Goal: Task Accomplishment & Management: Use online tool/utility

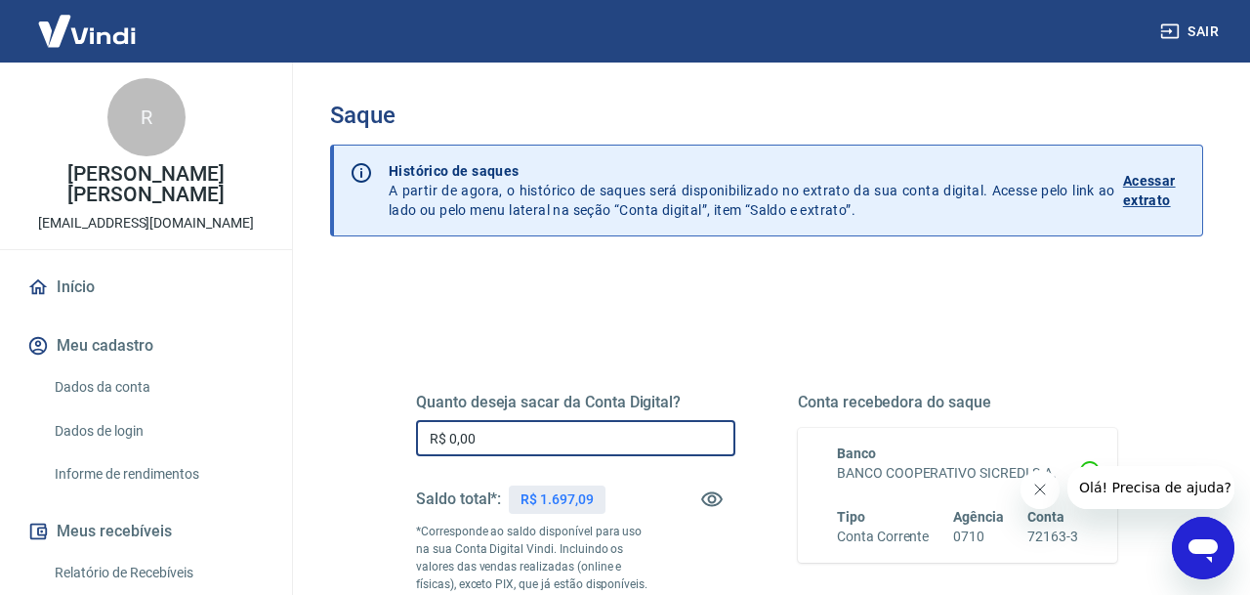
click at [527, 436] on input "R$ 0,00" at bounding box center [575, 438] width 319 height 36
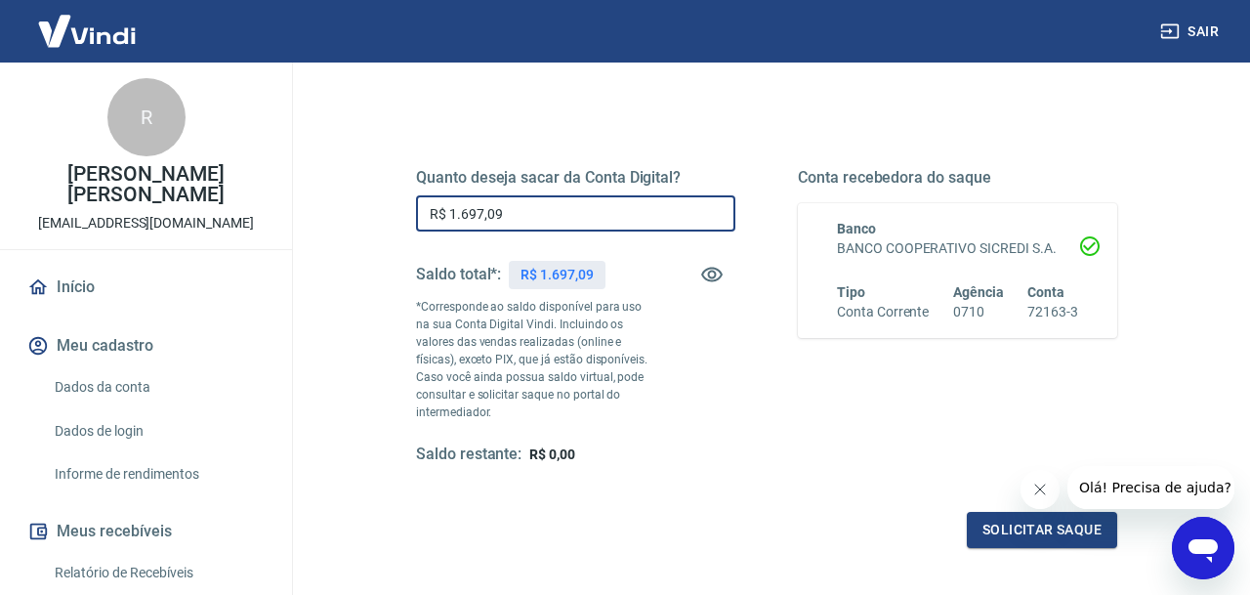
scroll to position [279, 0]
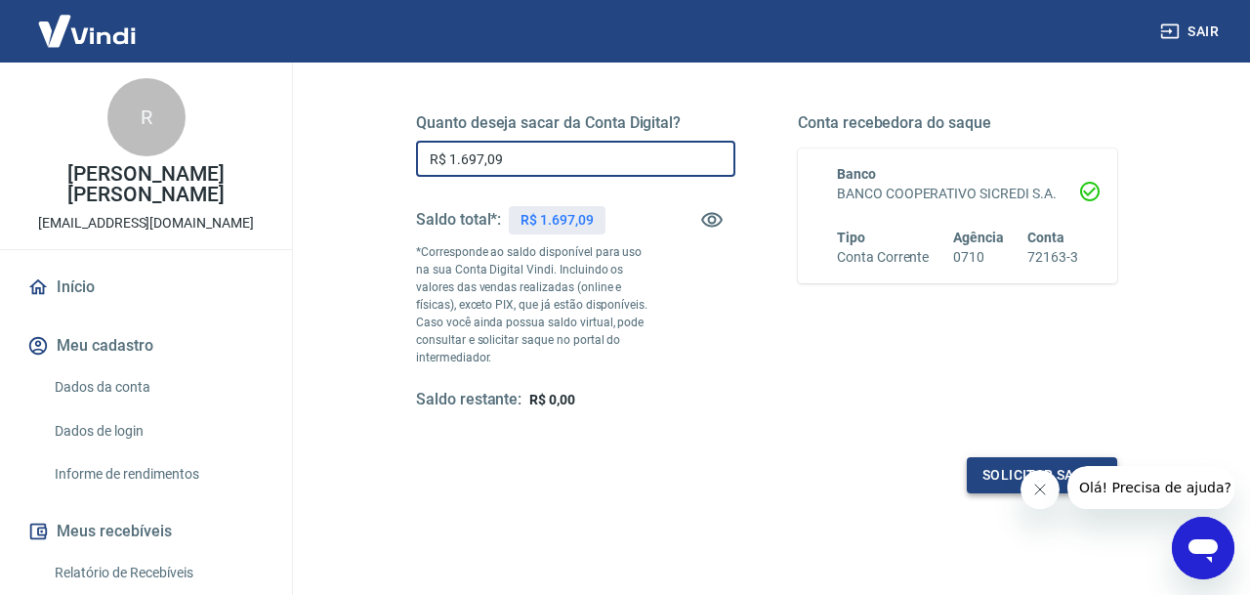
type input "R$ 1.697,09"
click at [973, 475] on button "Solicitar saque" at bounding box center [1042, 475] width 150 height 36
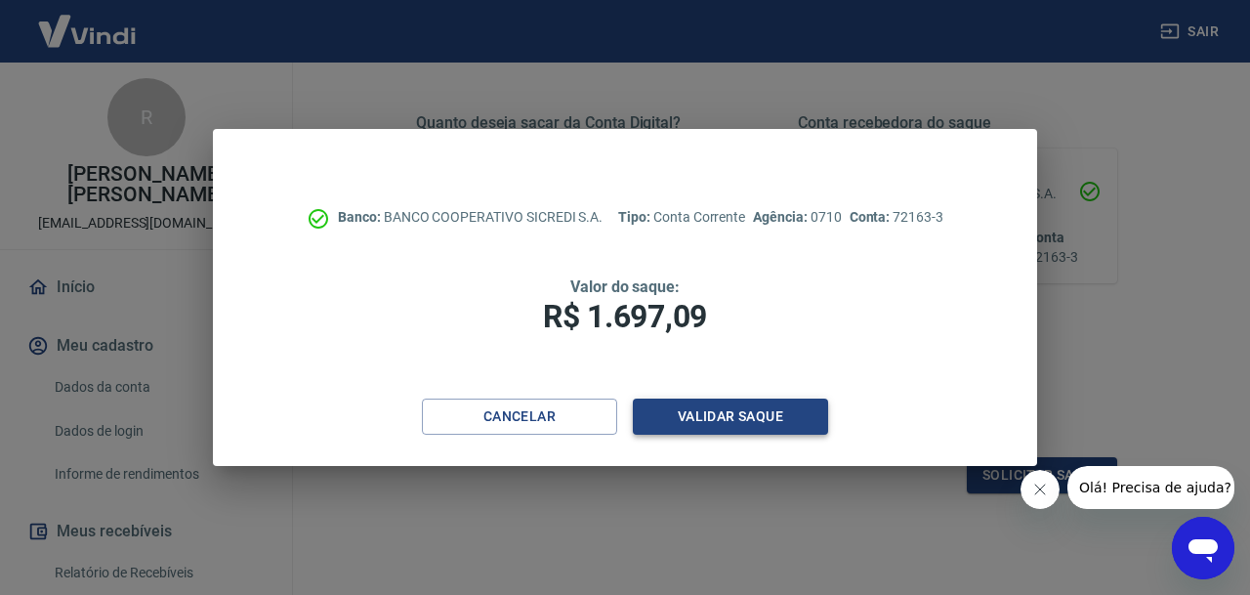
click at [780, 428] on button "Validar saque" at bounding box center [730, 416] width 195 height 36
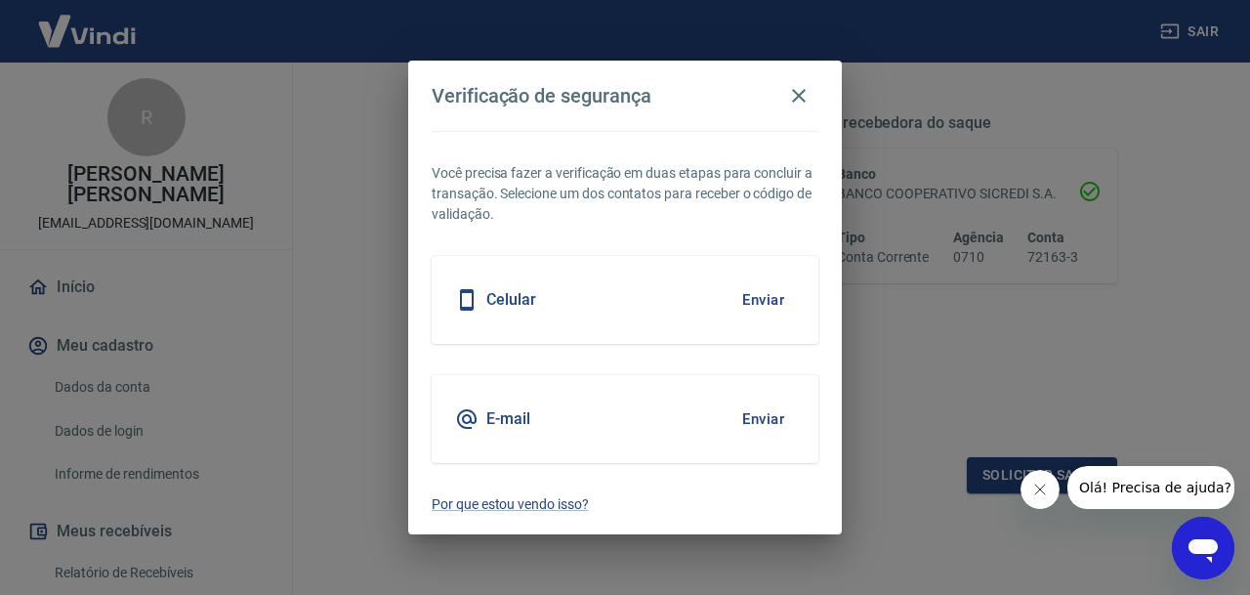
click at [761, 302] on button "Enviar" at bounding box center [762, 299] width 63 height 41
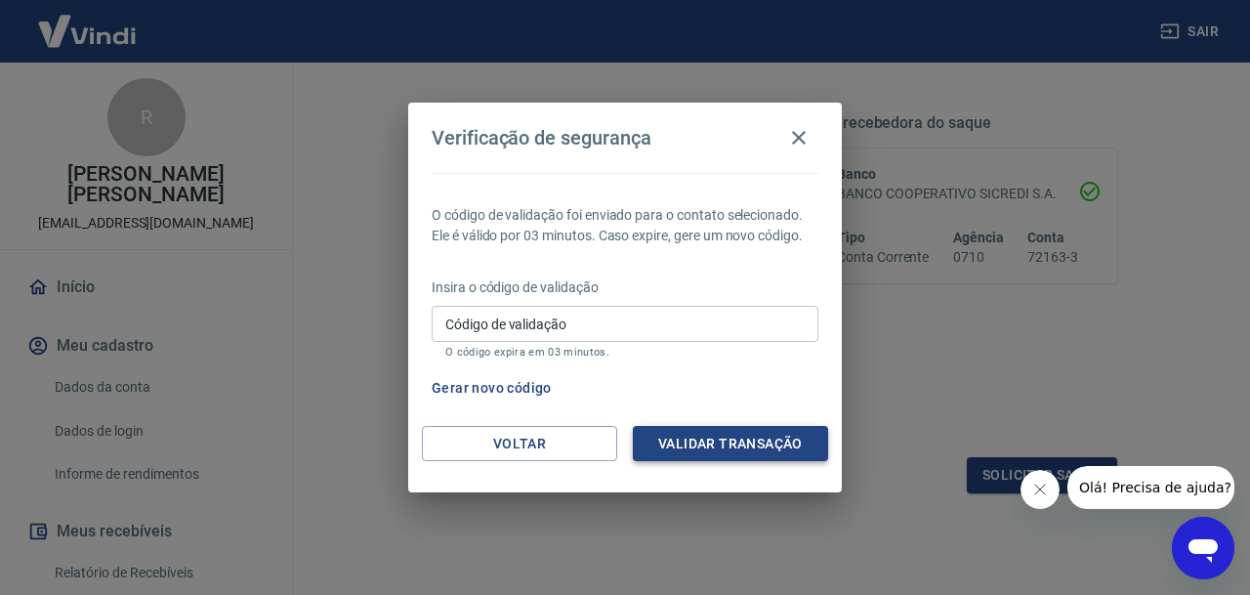
click at [778, 445] on button "Validar transação" at bounding box center [730, 444] width 195 height 36
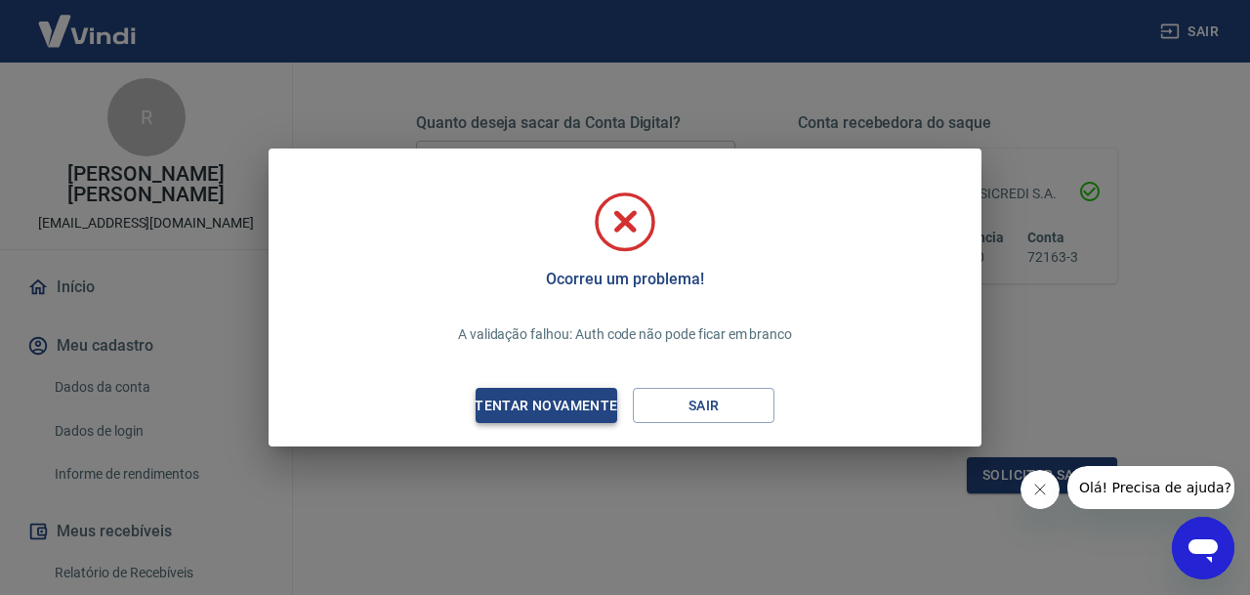
click at [600, 401] on div "Tentar novamente" at bounding box center [545, 405] width 189 height 24
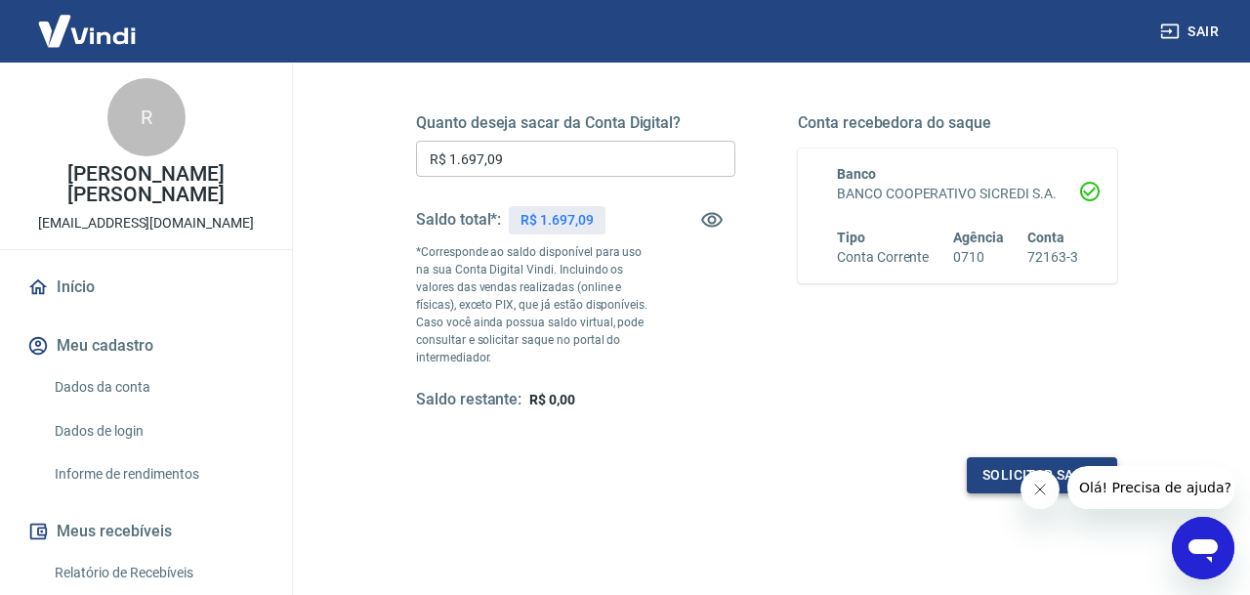
click at [981, 474] on button "Solicitar saque" at bounding box center [1042, 475] width 150 height 36
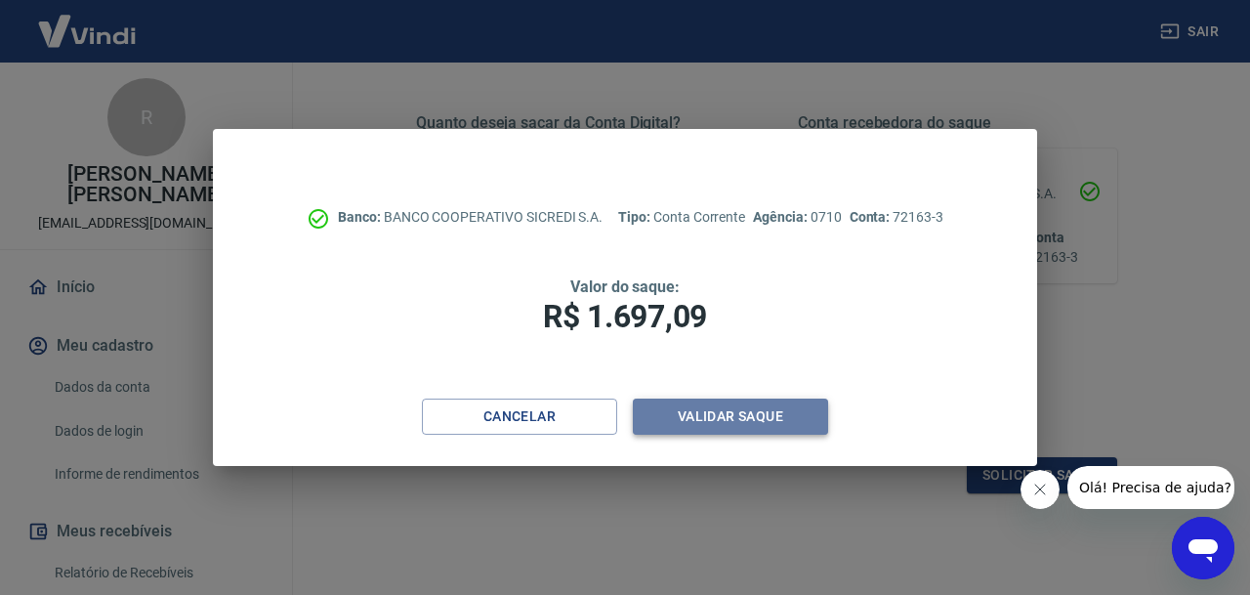
click at [751, 419] on button "Validar saque" at bounding box center [730, 416] width 195 height 36
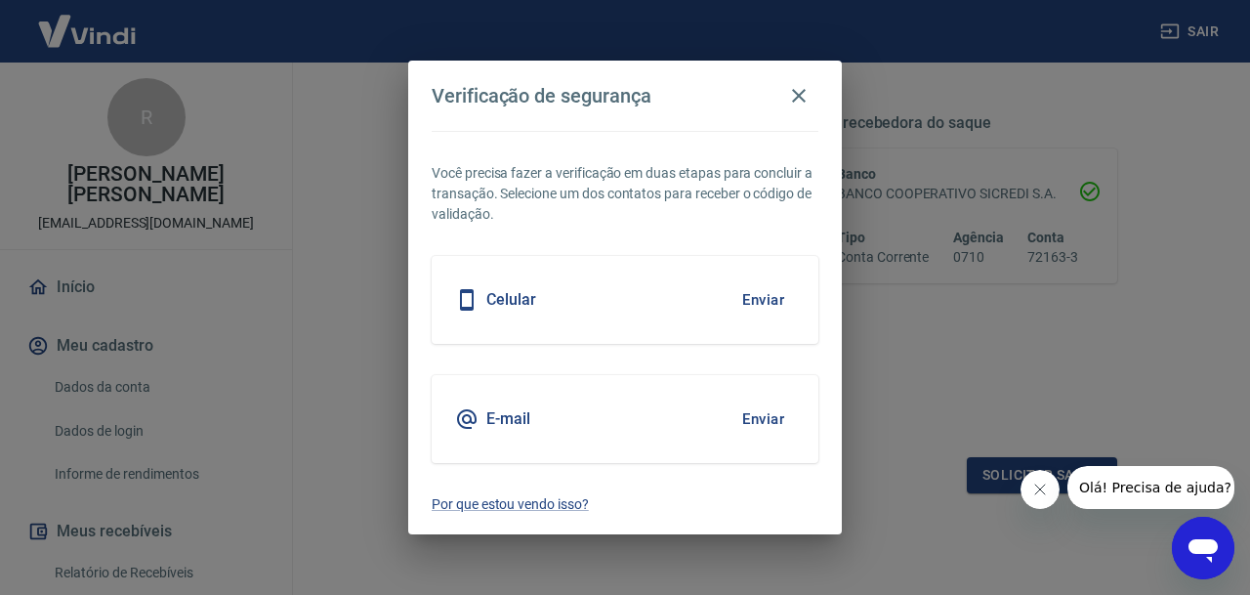
click at [766, 300] on button "Enviar" at bounding box center [762, 299] width 63 height 41
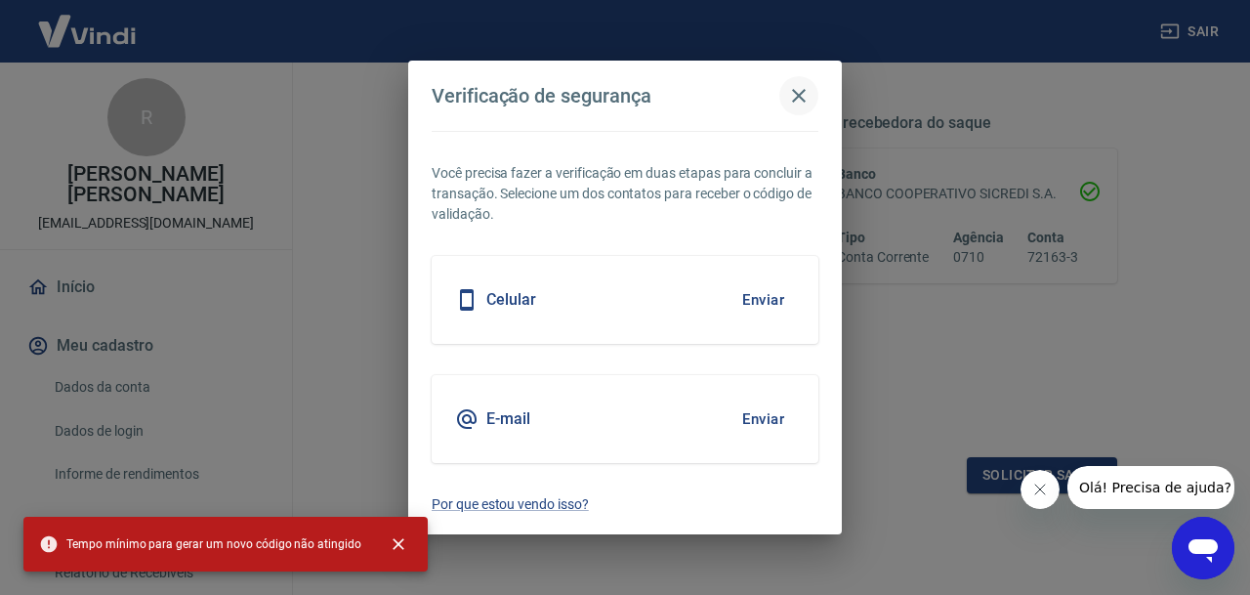
click at [797, 97] on icon "button" at bounding box center [798, 95] width 23 height 23
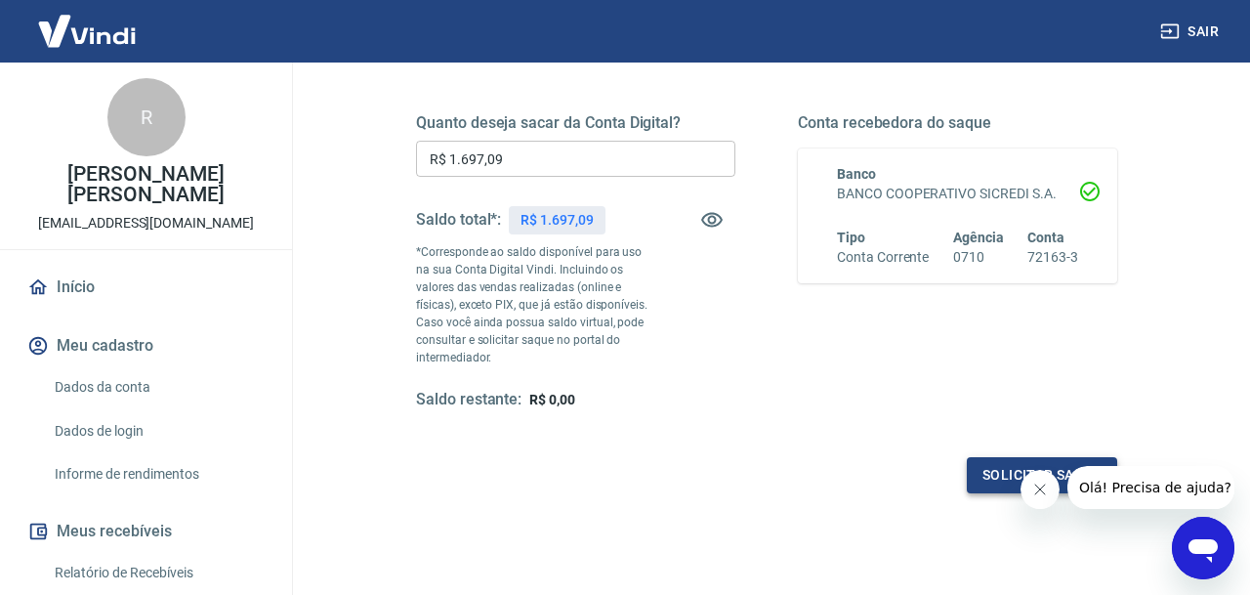
click at [975, 485] on button "Solicitar saque" at bounding box center [1042, 475] width 150 height 36
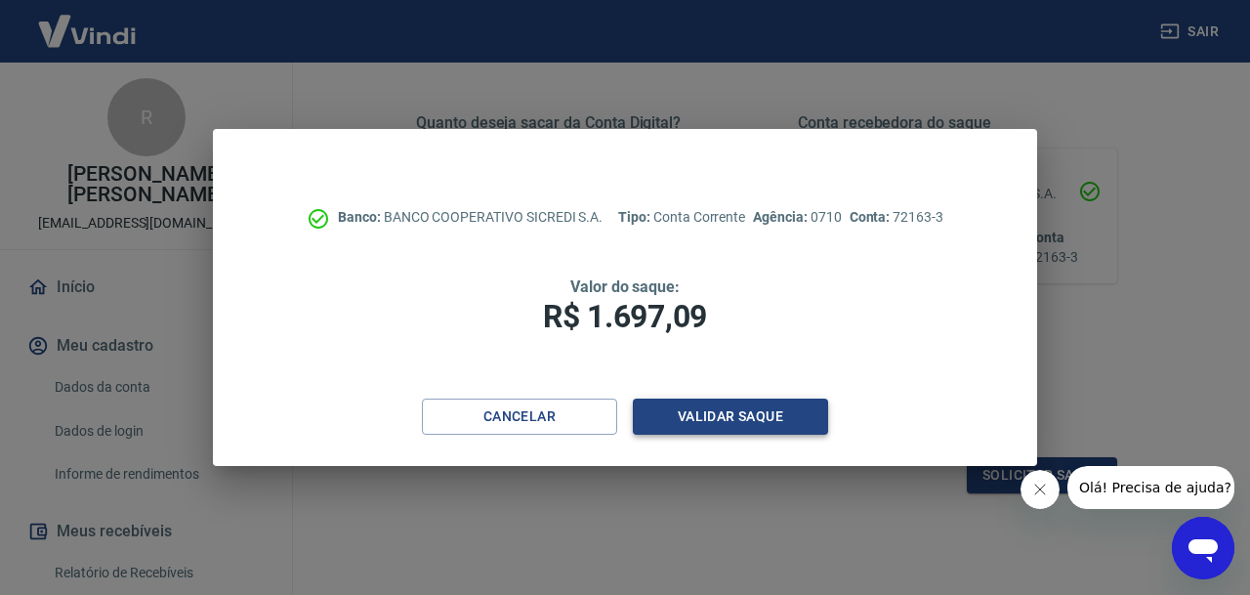
click at [751, 427] on button "Validar saque" at bounding box center [730, 416] width 195 height 36
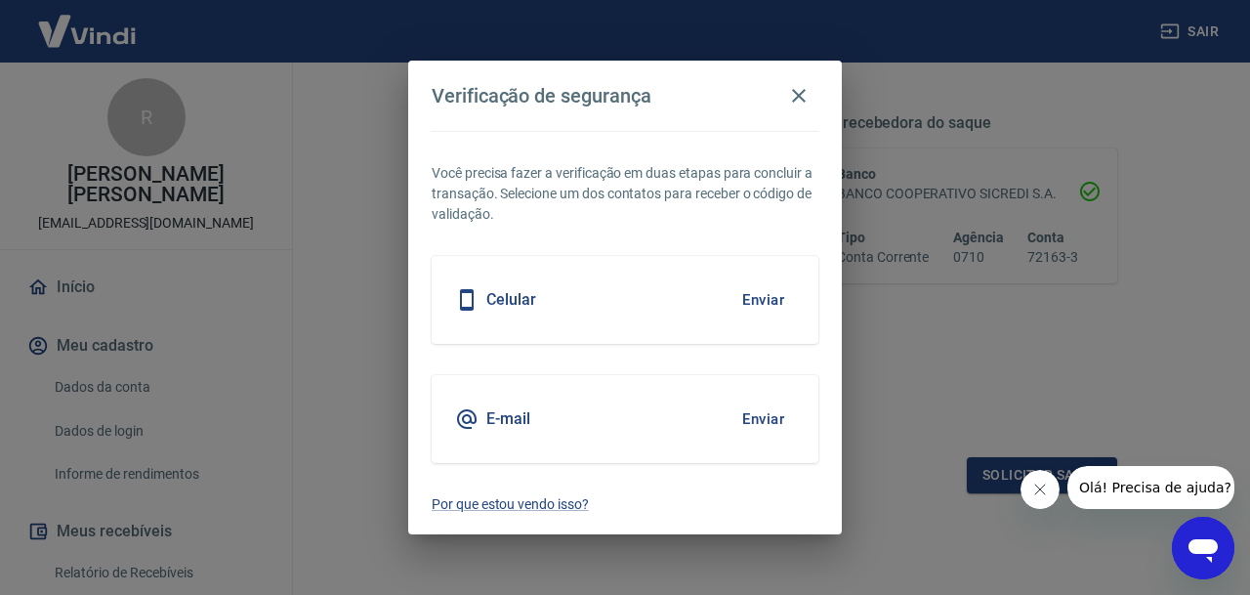
click at [751, 427] on button "Enviar" at bounding box center [762, 418] width 63 height 41
click at [799, 96] on icon "button" at bounding box center [799, 96] width 14 height 14
